Goal: Find specific page/section: Find specific page/section

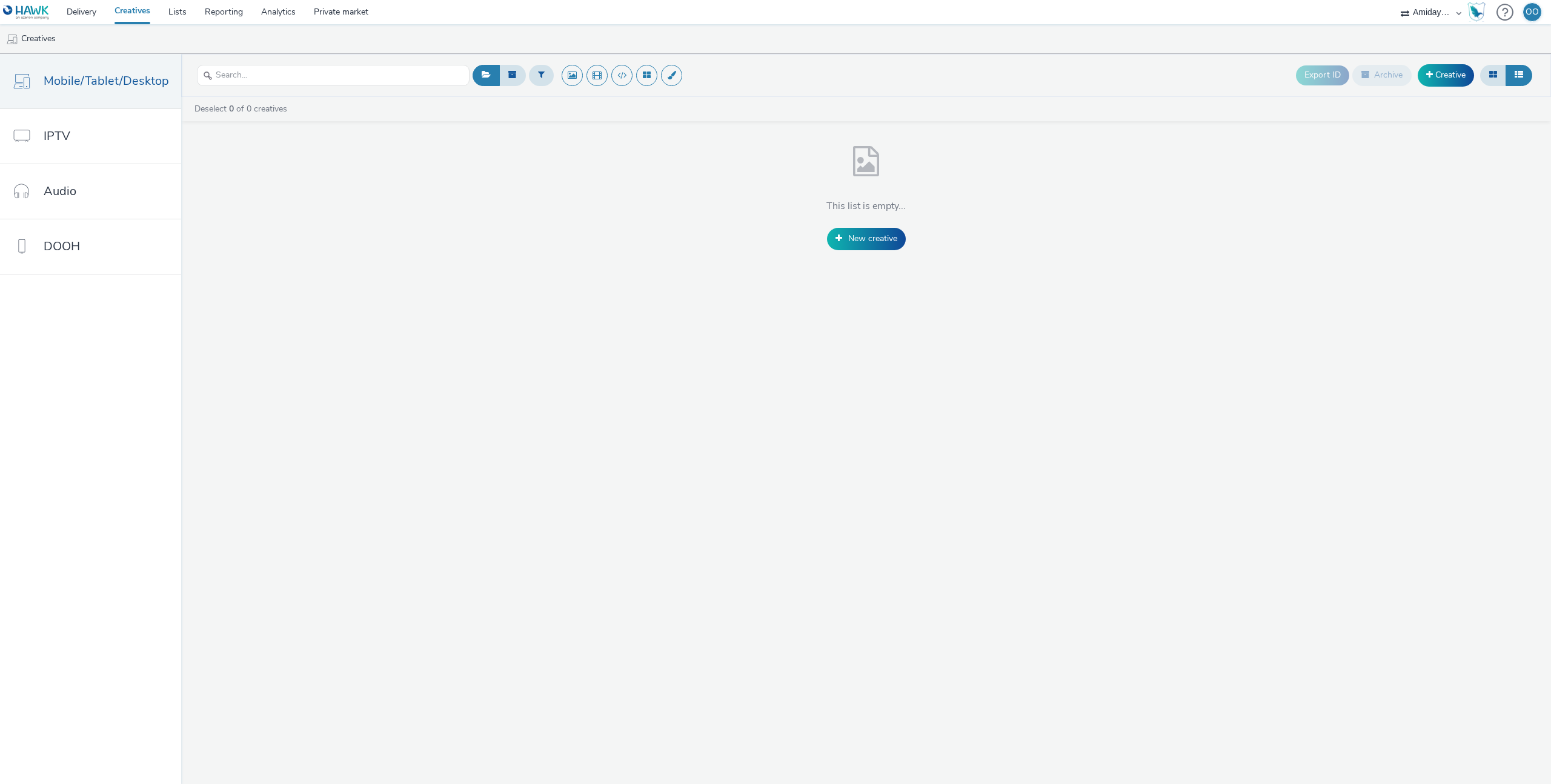
select select "c2295f28-7c96-446f-b279-53c23ee2b854"
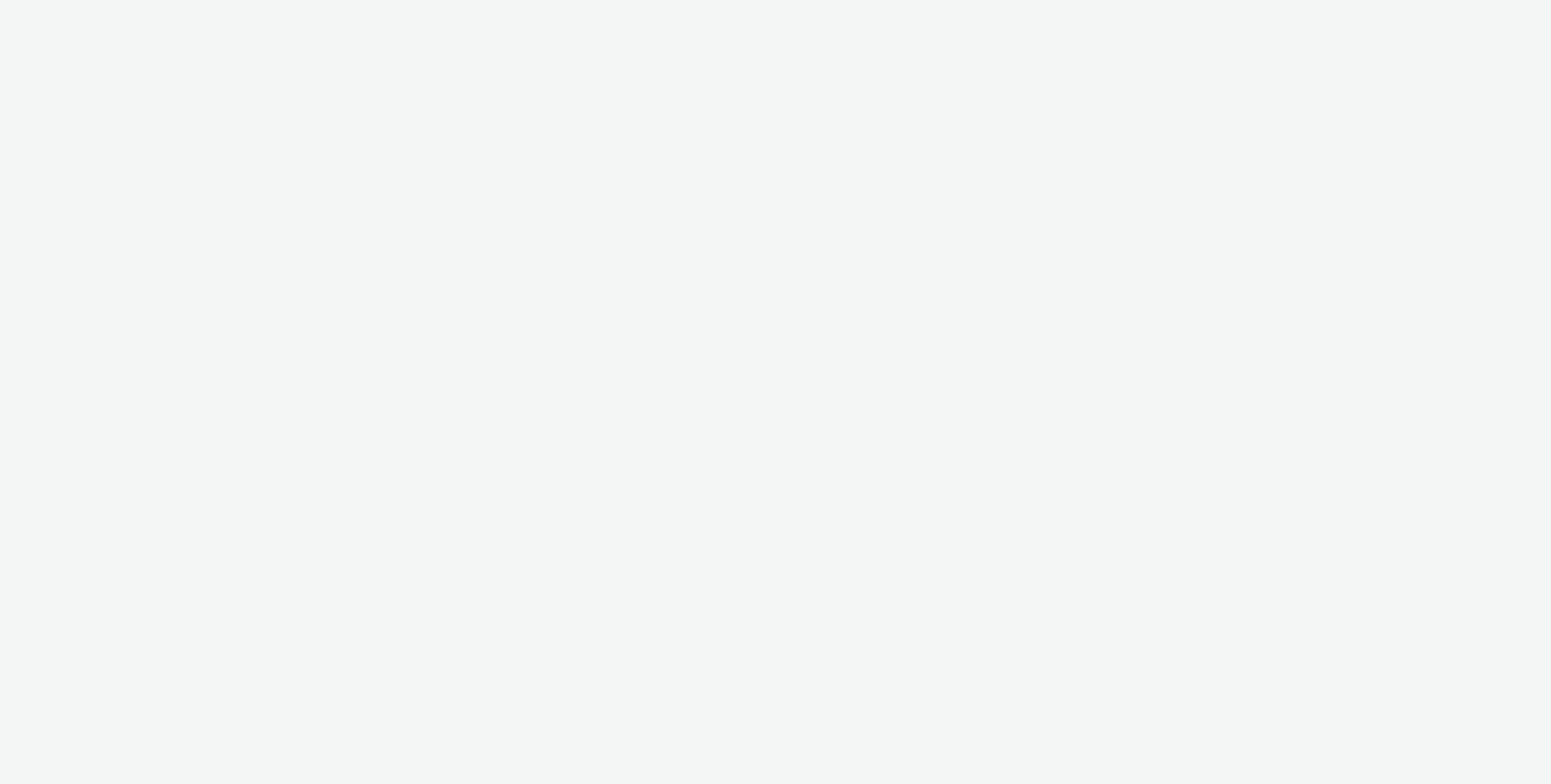
select select "c2295f28-7c96-446f-b279-53c23ee2b854"
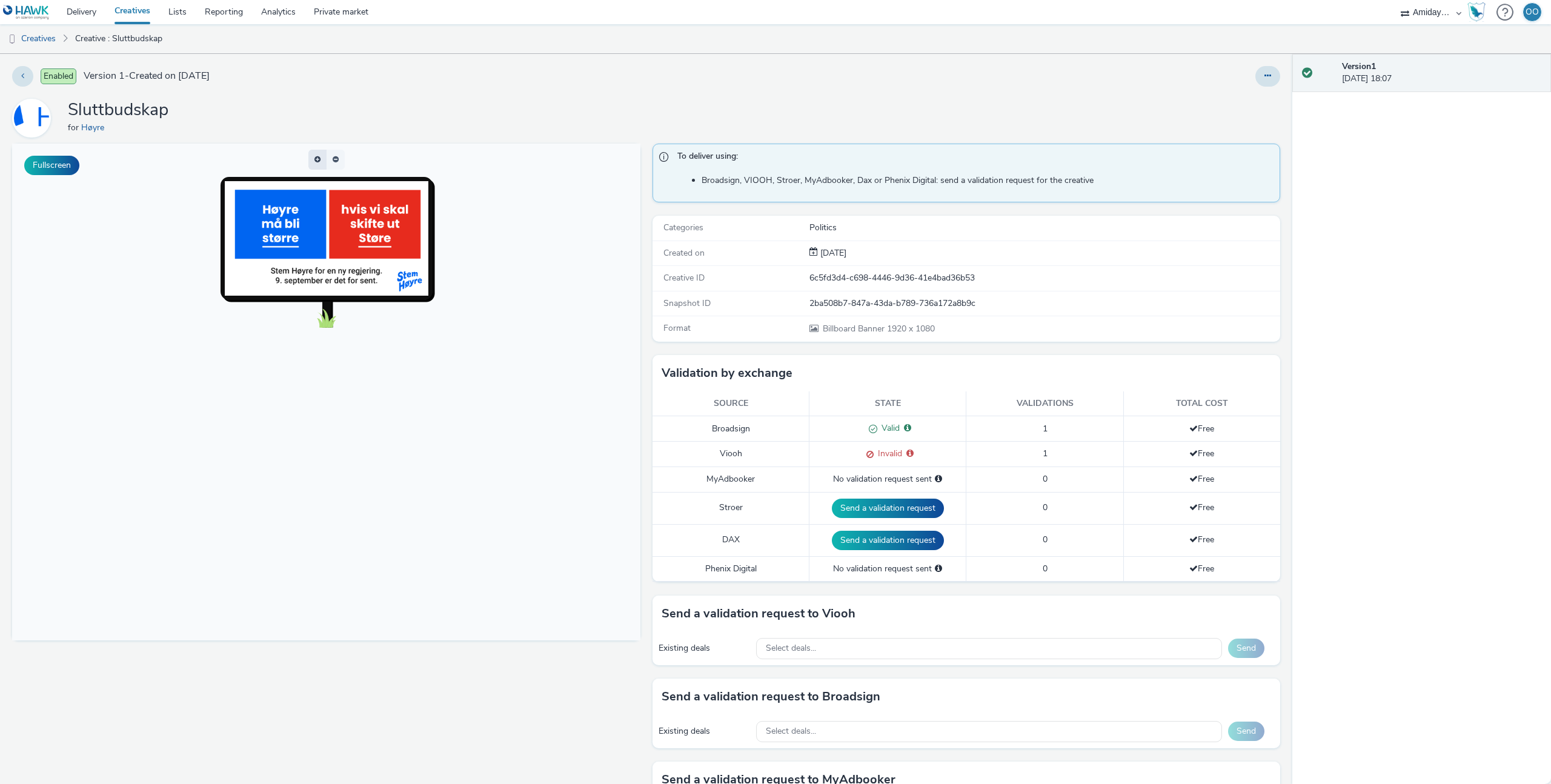
scroll to position [8, 0]
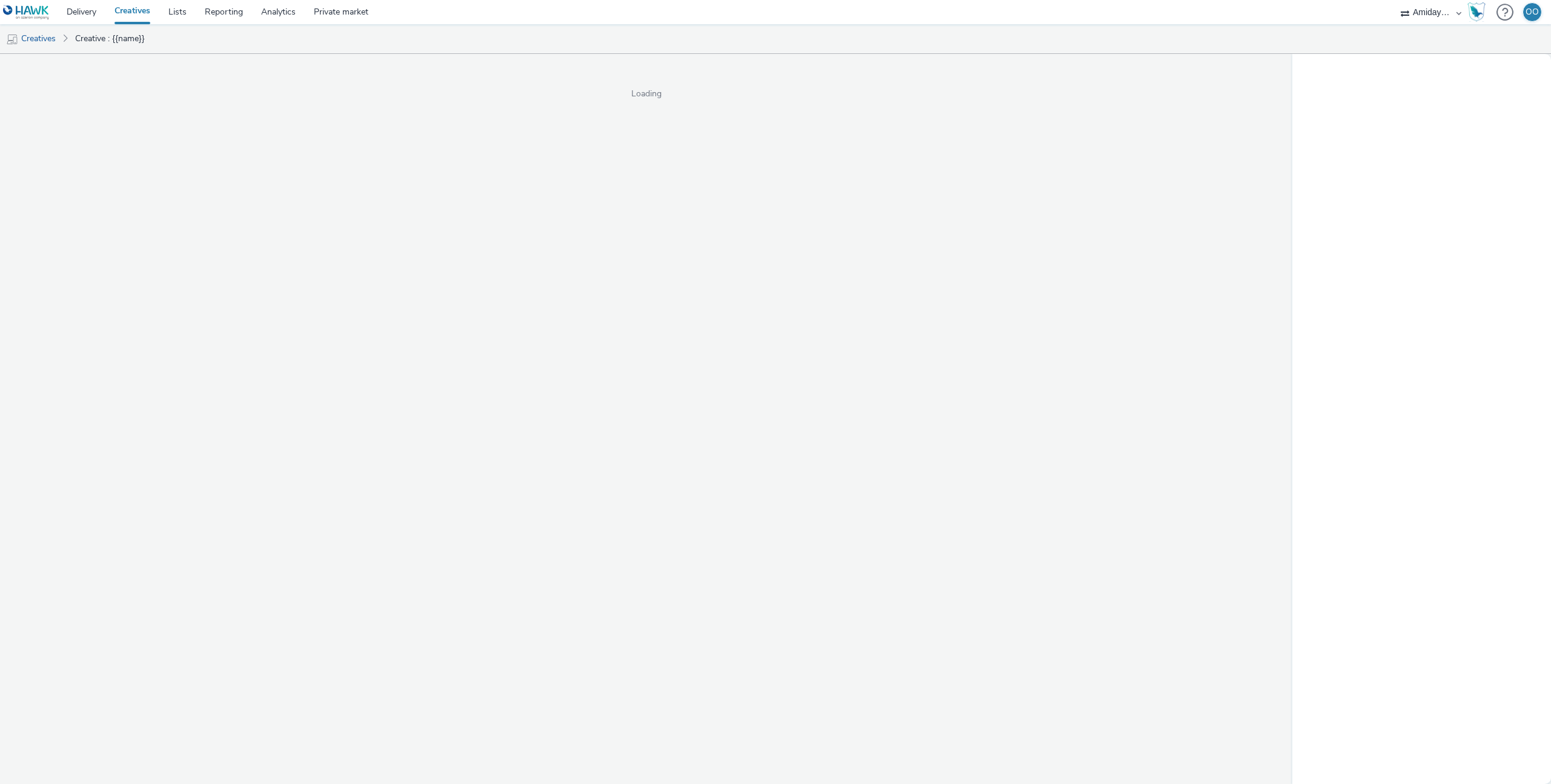
select select "c2295f28-7c96-446f-b279-53c23ee2b854"
